Goal: Task Accomplishment & Management: Use online tool/utility

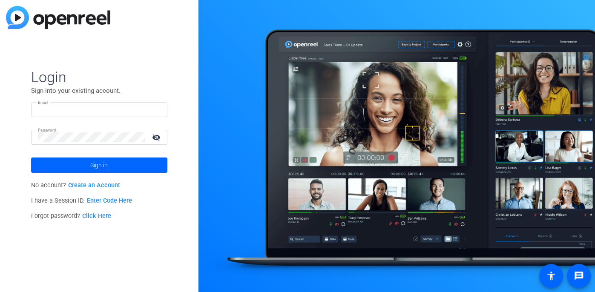
type input "[EMAIL_ADDRESS][DOMAIN_NAME]"
click at [130, 165] on span at bounding box center [99, 165] width 136 height 20
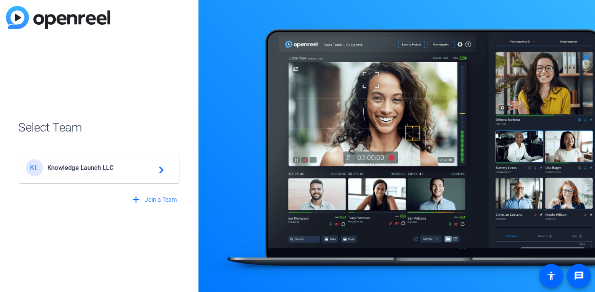
click at [145, 160] on div "KL Knowledge Launch LLC navigate_next" at bounding box center [99, 167] width 146 height 17
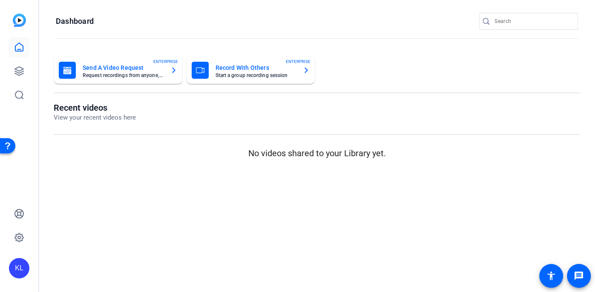
click at [18, 76] on icon at bounding box center [19, 71] width 10 height 10
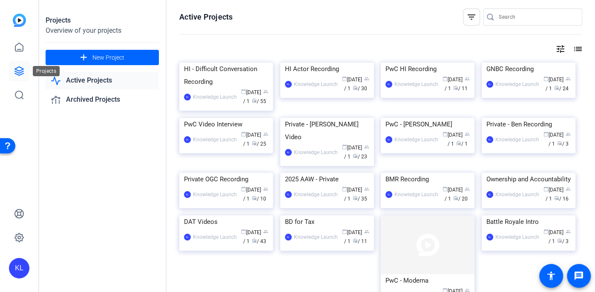
click at [237, 63] on img at bounding box center [226, 63] width 94 height 0
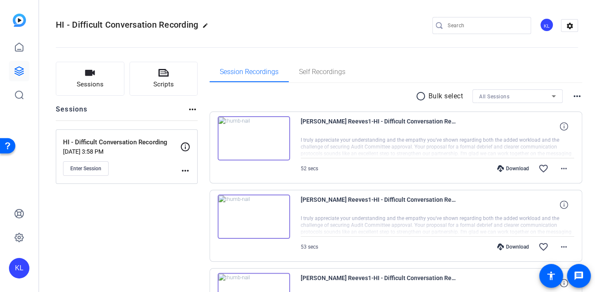
click at [84, 82] on span "Sessions" at bounding box center [90, 85] width 27 height 10
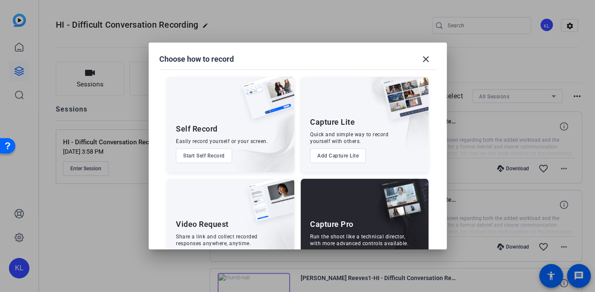
click at [103, 216] on div at bounding box center [297, 146] width 595 height 292
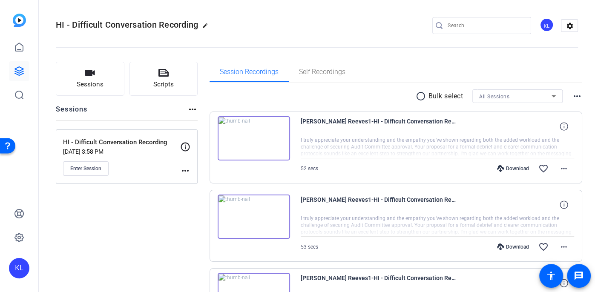
click at [97, 173] on button "Enter Session" at bounding box center [86, 168] width 46 height 14
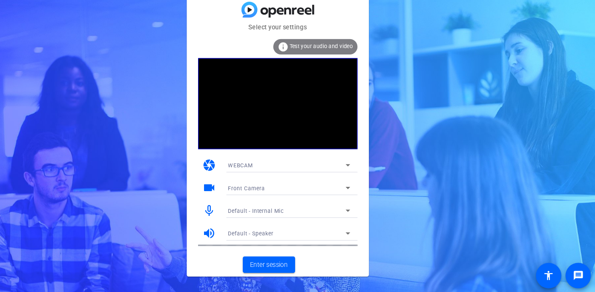
click at [594, 269] on div "Select your settings info Test your audio and video camera WEBCAM videocam Fron…" at bounding box center [297, 146] width 595 height 292
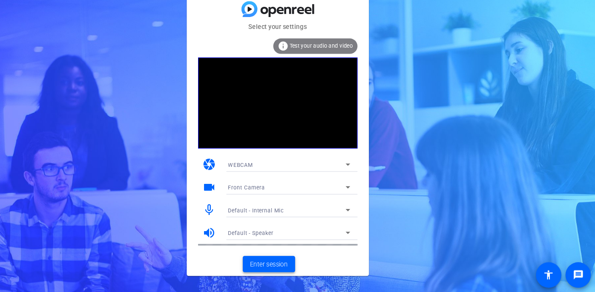
click at [298, 263] on span "Enter session" at bounding box center [289, 265] width 35 height 9
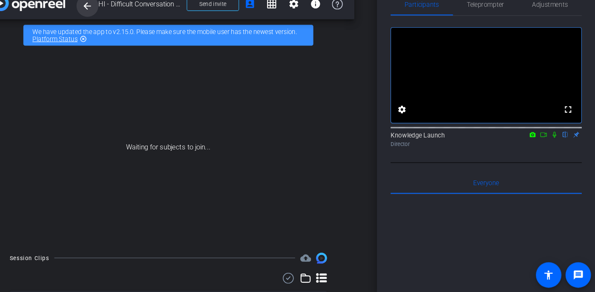
click at [117, 31] on span at bounding box center [119, 24] width 20 height 20
